Goal: Find specific page/section: Find specific page/section

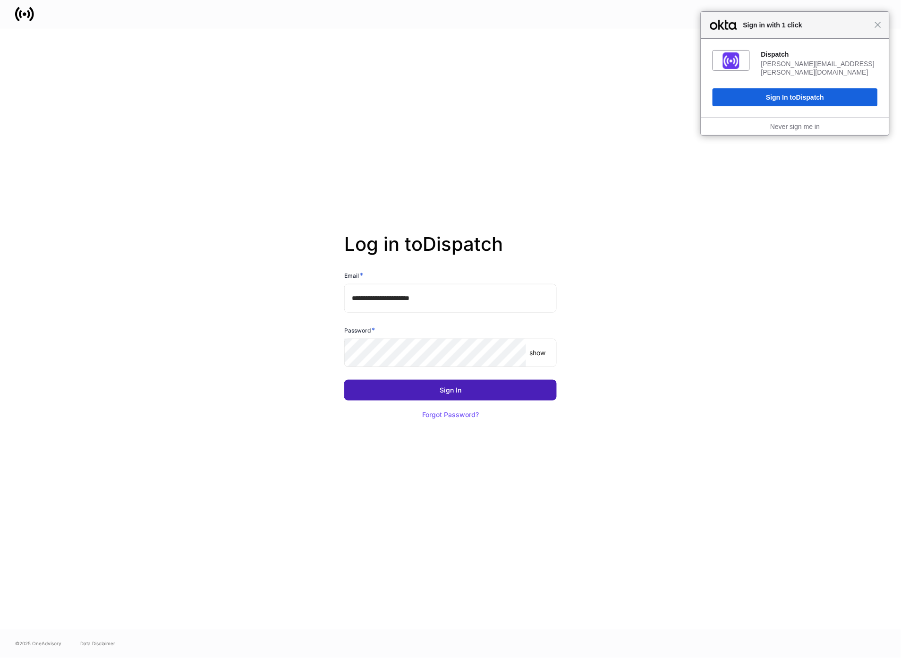
click at [466, 393] on button "Sign In" at bounding box center [450, 390] width 213 height 21
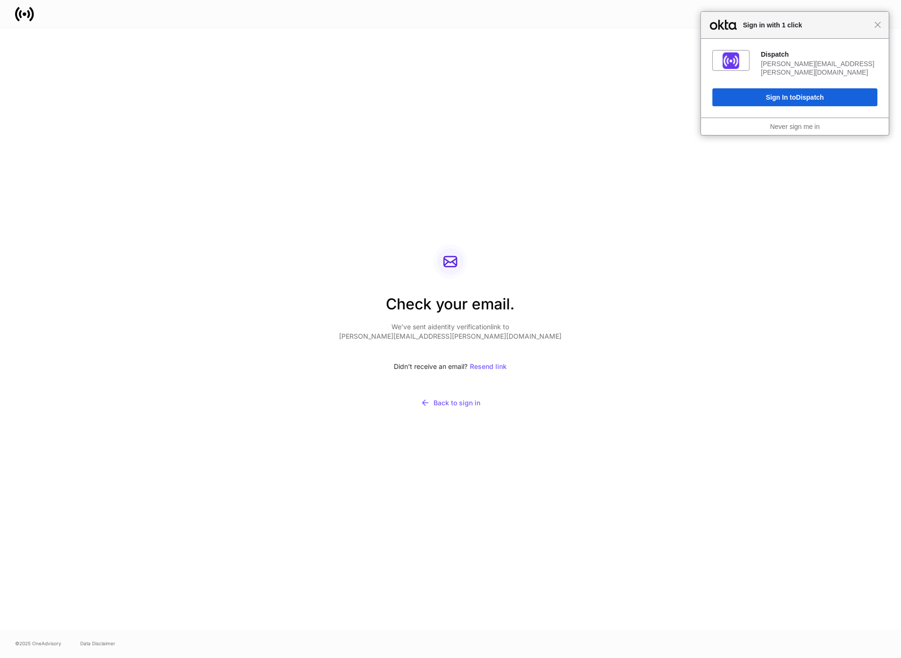
click at [879, 29] on div "Close Sign in with 1 click" at bounding box center [796, 25] width 188 height 27
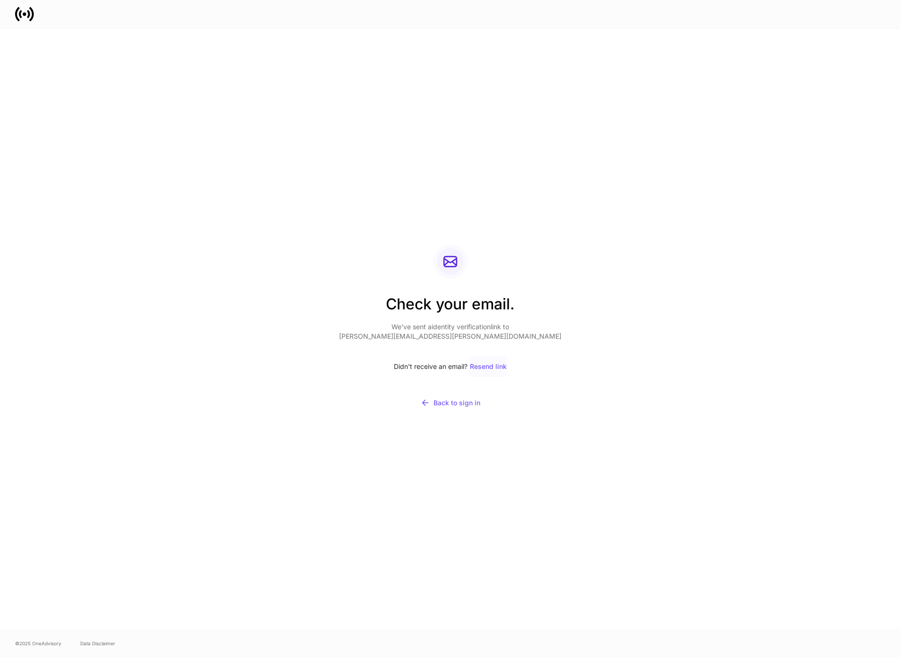
click at [497, 366] on div "Resend link" at bounding box center [488, 366] width 37 height 7
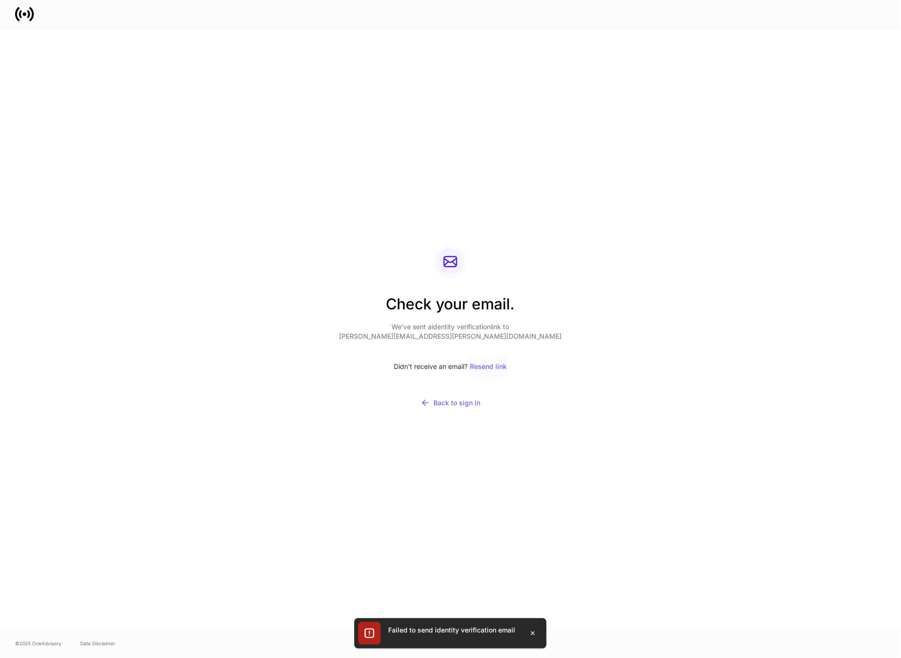
click at [491, 367] on div "Resend link" at bounding box center [488, 366] width 37 height 7
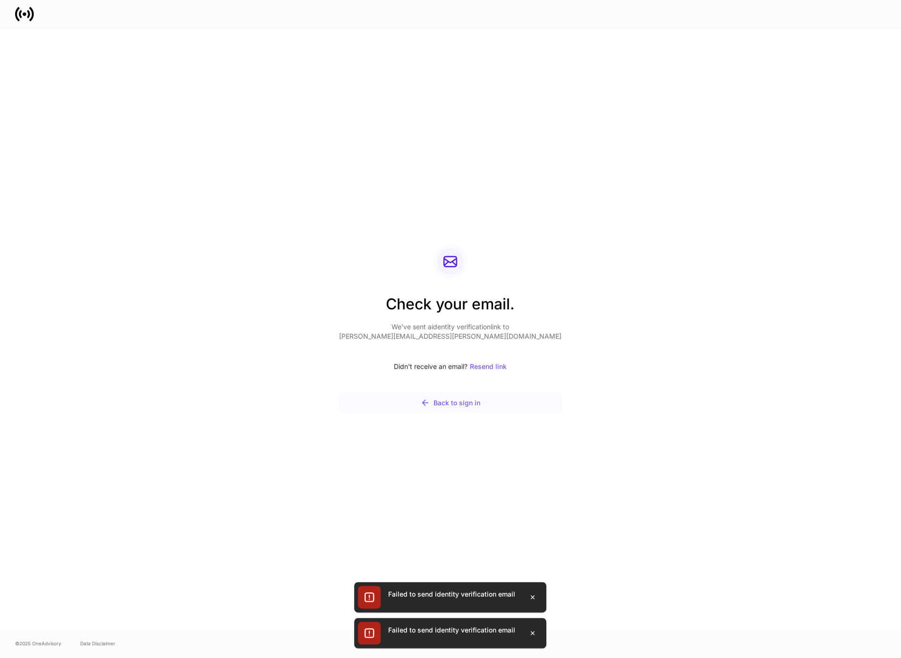
click at [464, 402] on div "Back to sign in" at bounding box center [451, 402] width 60 height 9
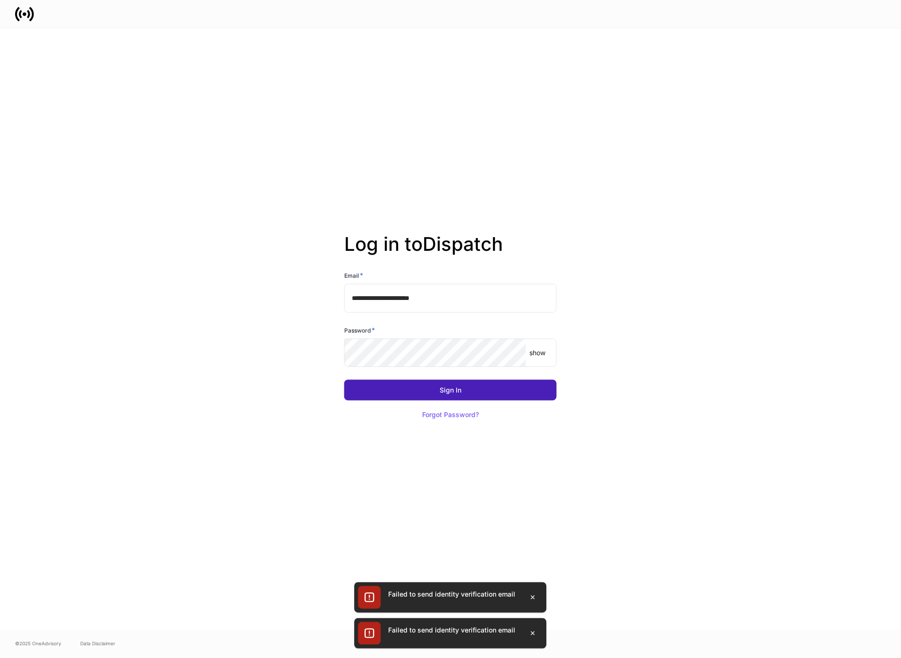
click at [445, 390] on div "Sign In" at bounding box center [451, 390] width 22 height 7
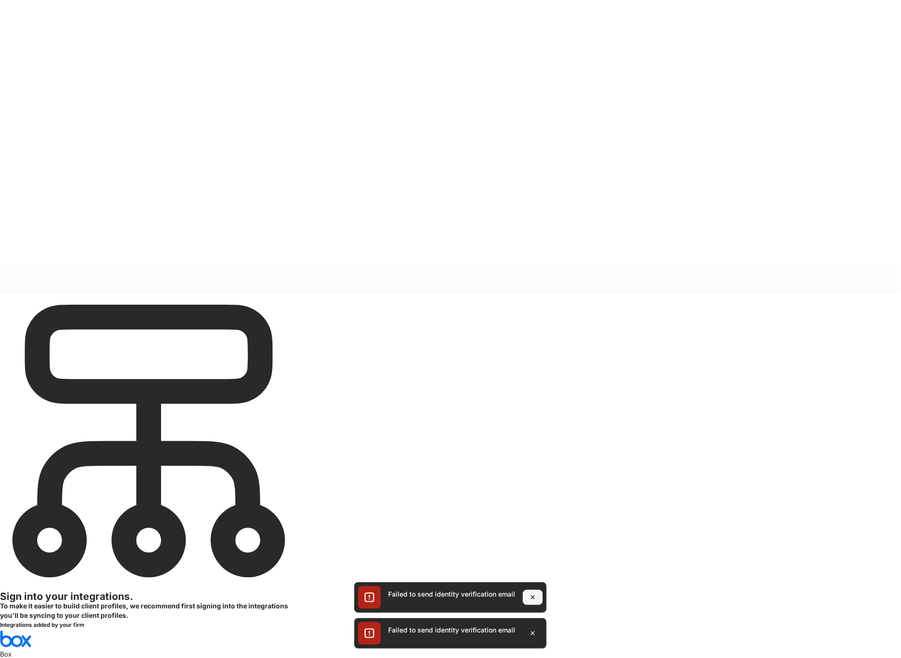
drag, startPoint x: 532, startPoint y: 597, endPoint x: 532, endPoint y: 606, distance: 9.0
click at [532, 597] on icon "button" at bounding box center [532, 597] width 3 height 3
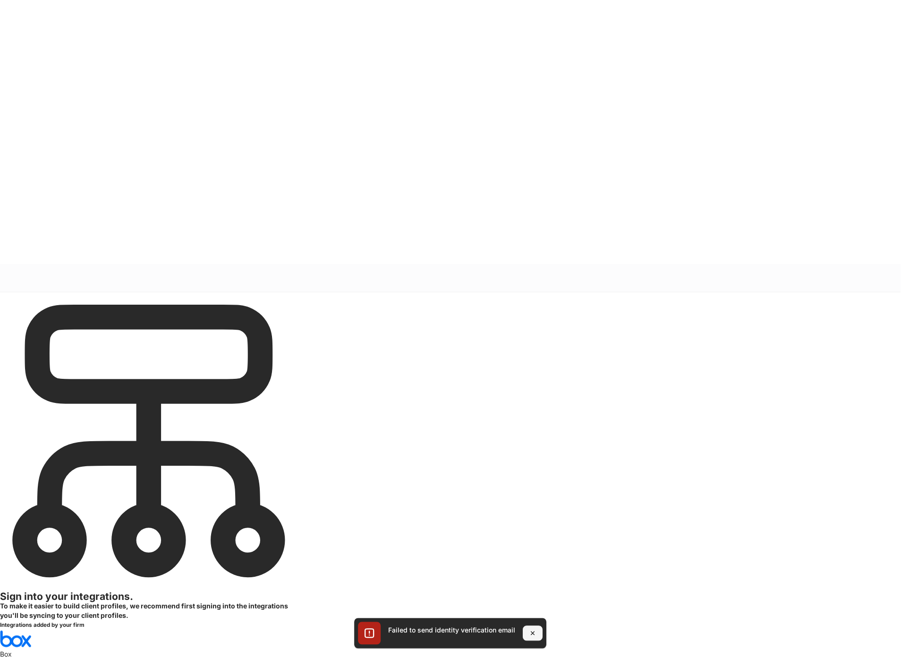
click at [532, 634] on icon "button" at bounding box center [534, 634] width 8 height 8
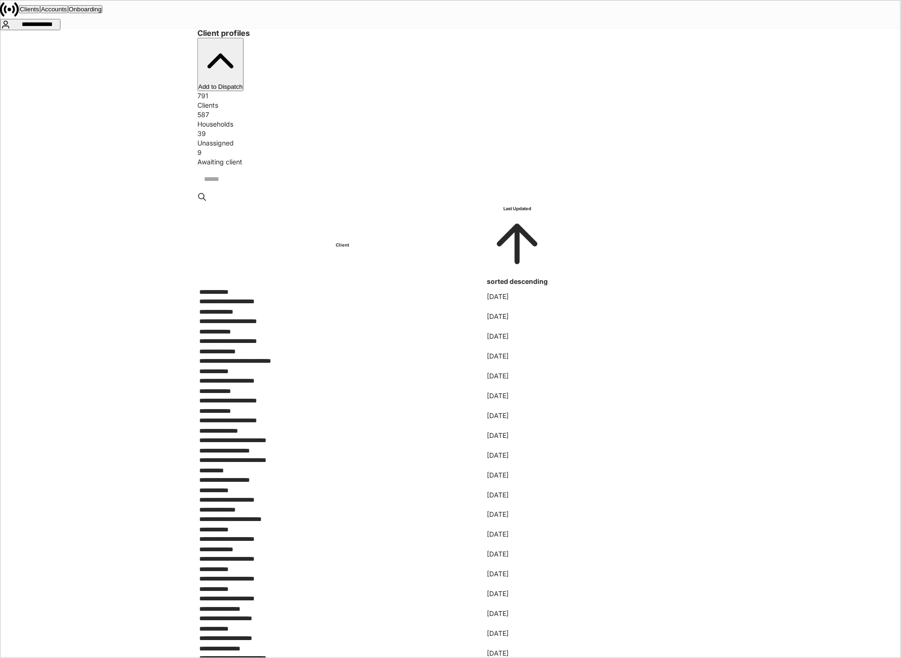
click at [227, 167] on input "search" at bounding box center [453, 179] width 513 height 25
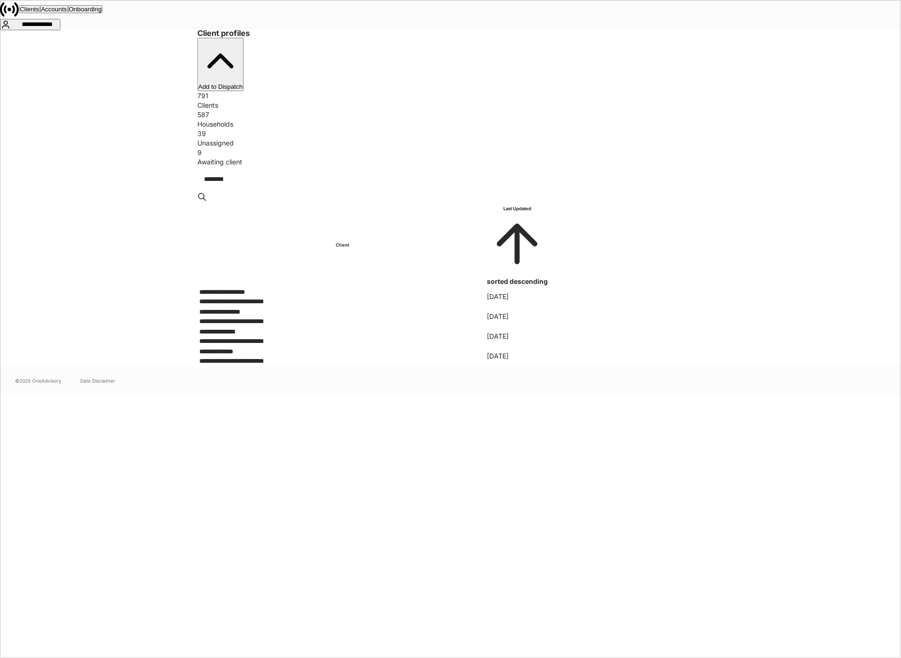
type input "********"
click at [233, 287] on div "**********" at bounding box center [342, 291] width 287 height 9
